Goal: Check status: Check status

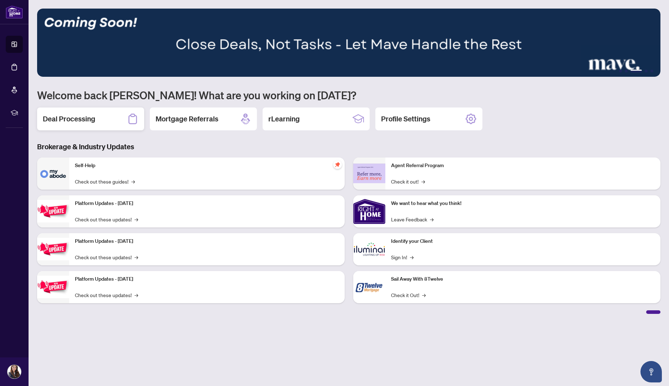
click at [76, 116] on h2 "Deal Processing" at bounding box center [69, 119] width 52 height 10
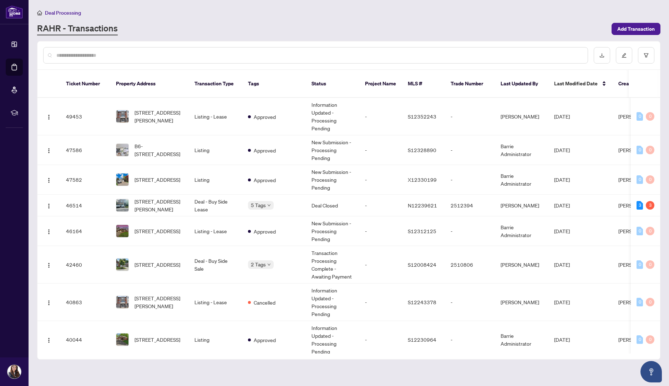
click at [213, 44] on div at bounding box center [348, 55] width 623 height 28
click at [647, 201] on div "3" at bounding box center [650, 205] width 9 height 9
click at [194, 195] on td "Deal - Buy Side Lease" at bounding box center [216, 206] width 54 height 22
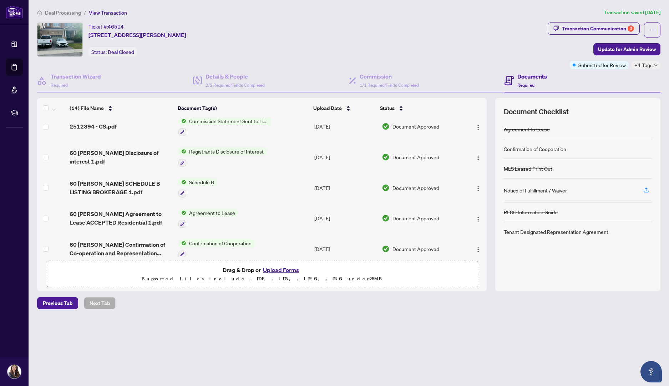
scroll to position [239, 0]
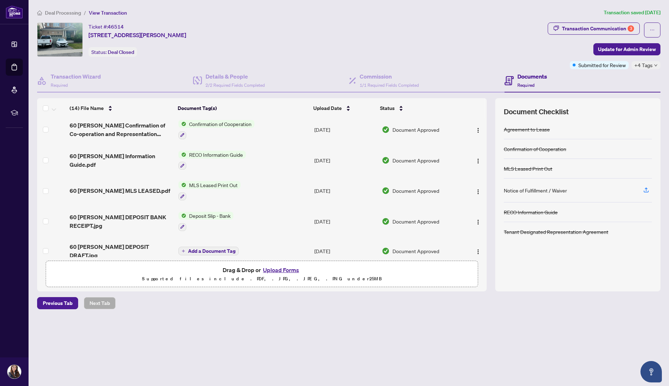
click at [489, 106] on div "(14) File Name Document Tag(s) Upload Date Status Agent EFT 2512394.pdf EFT [DA…" at bounding box center [349, 194] width 624 height 193
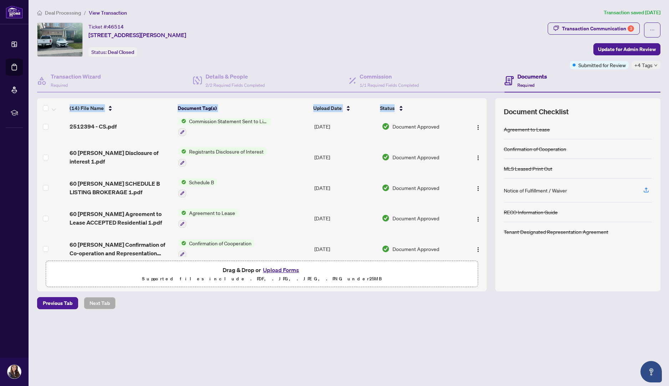
scroll to position [0, 0]
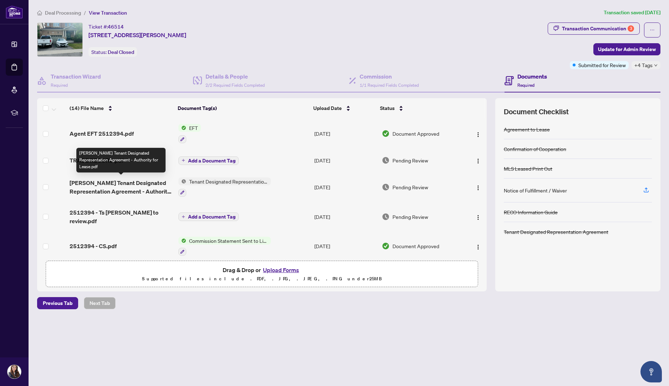
click at [146, 182] on span "[PERSON_NAME] Tenant Designated Representation Agreement - Authority for Lease.…" at bounding box center [121, 187] width 103 height 17
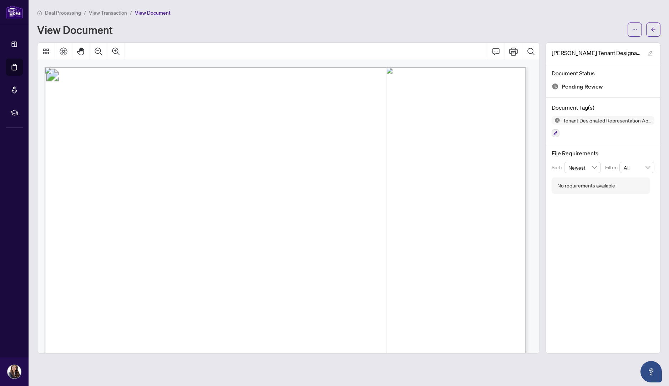
click at [184, 75] on span "Authentisign ID: 0B9A8549-DB6C-F011-8DCA-00224822F75A" at bounding box center [117, 77] width 131 height 5
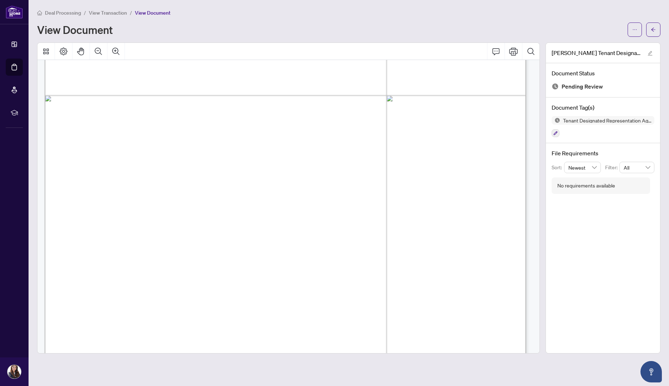
scroll to position [2262, 0]
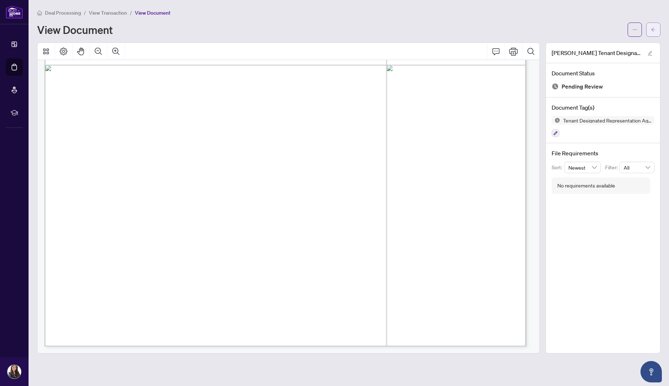
click at [655, 26] on span "button" at bounding box center [653, 29] width 5 height 11
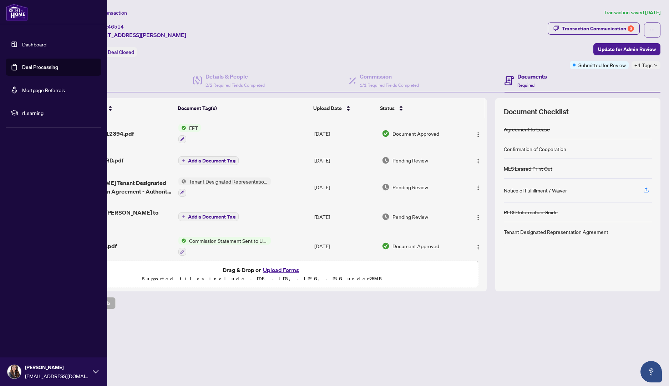
click at [22, 44] on link "Dashboard" at bounding box center [34, 44] width 24 height 6
